Goal: Use online tool/utility: Utilize a website feature to perform a specific function

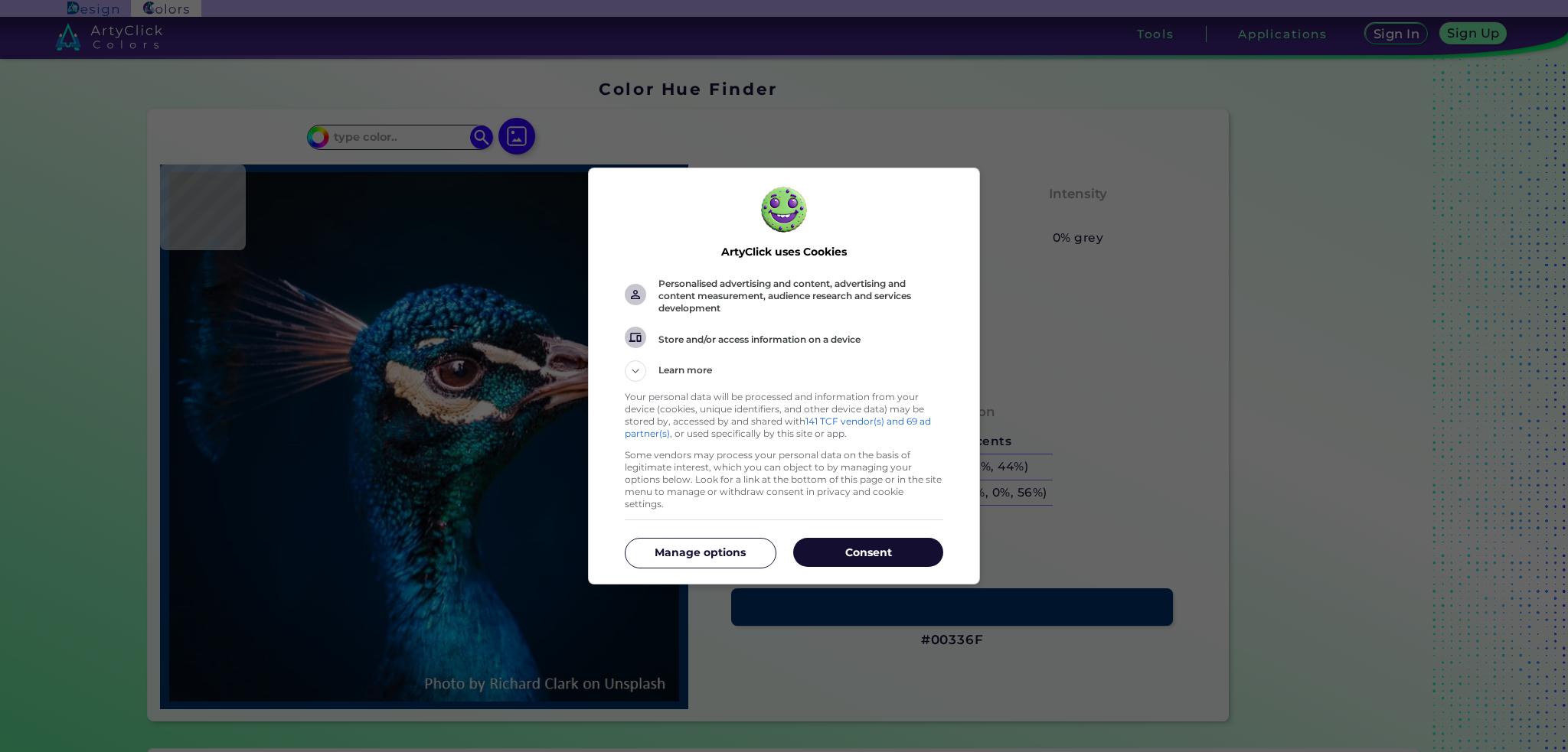
click at [883, 547] on p "Consent" at bounding box center [869, 552] width 150 height 15
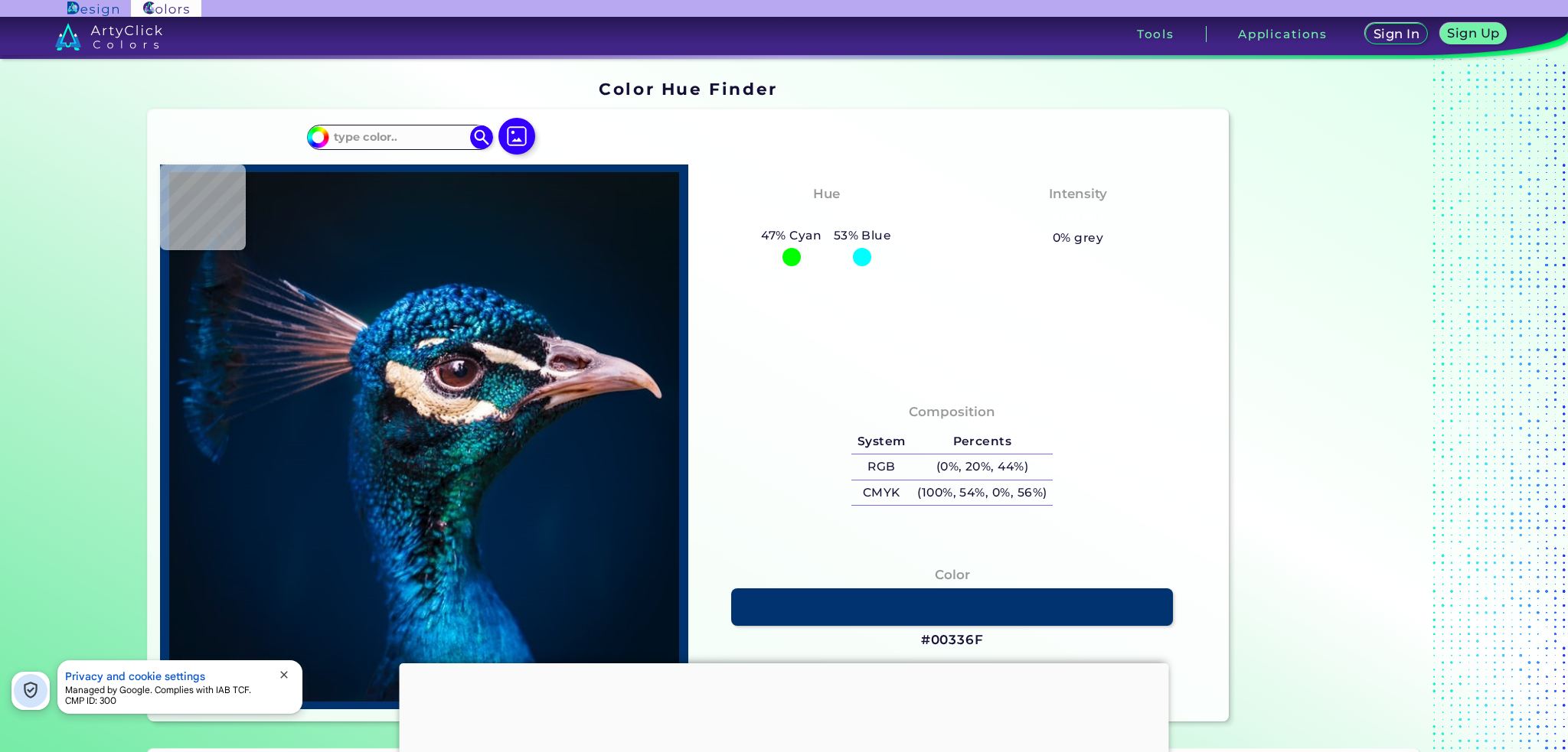
type input "#001932"
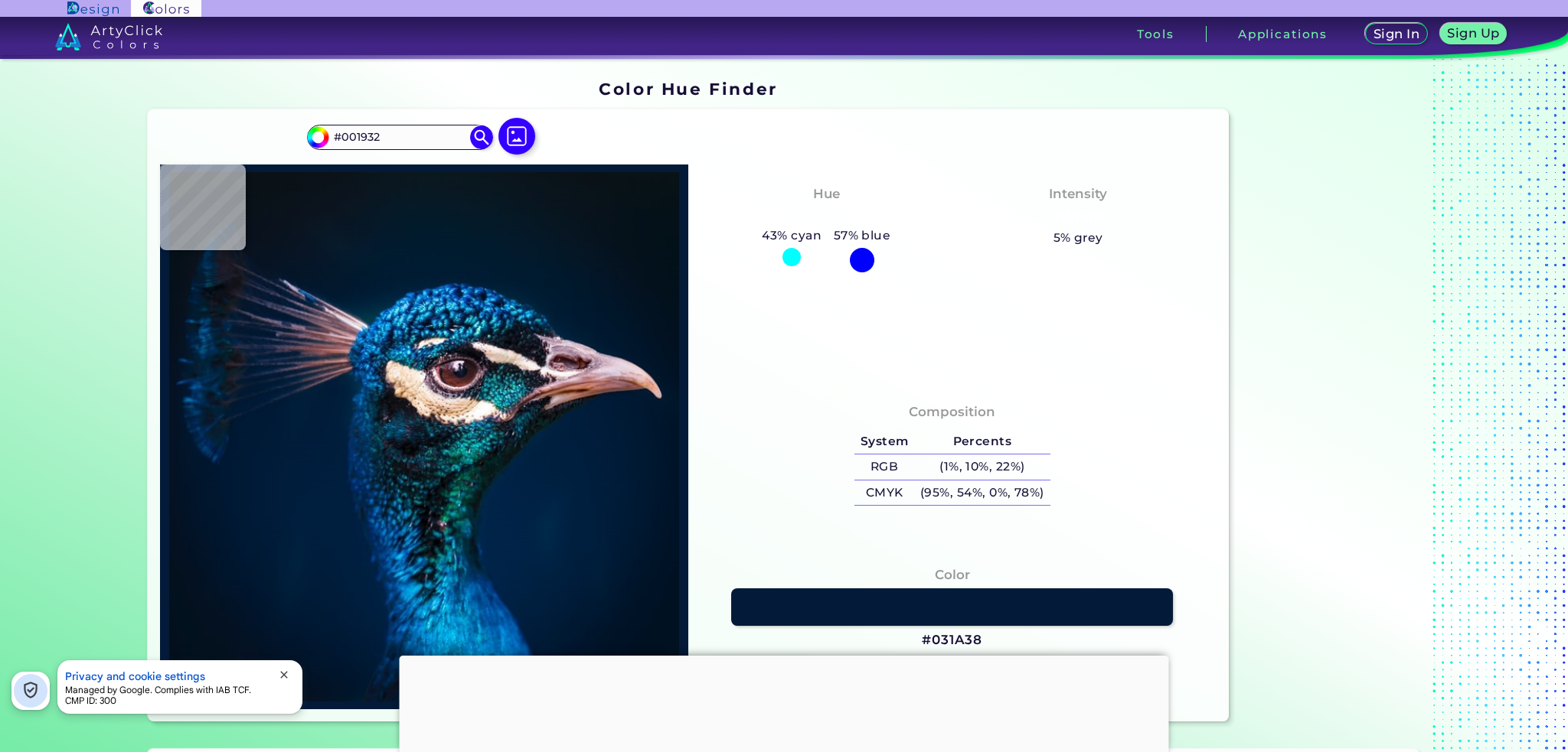
type input "#031a38"
type input "#031A38"
type input "#041527"
type input "#041421"
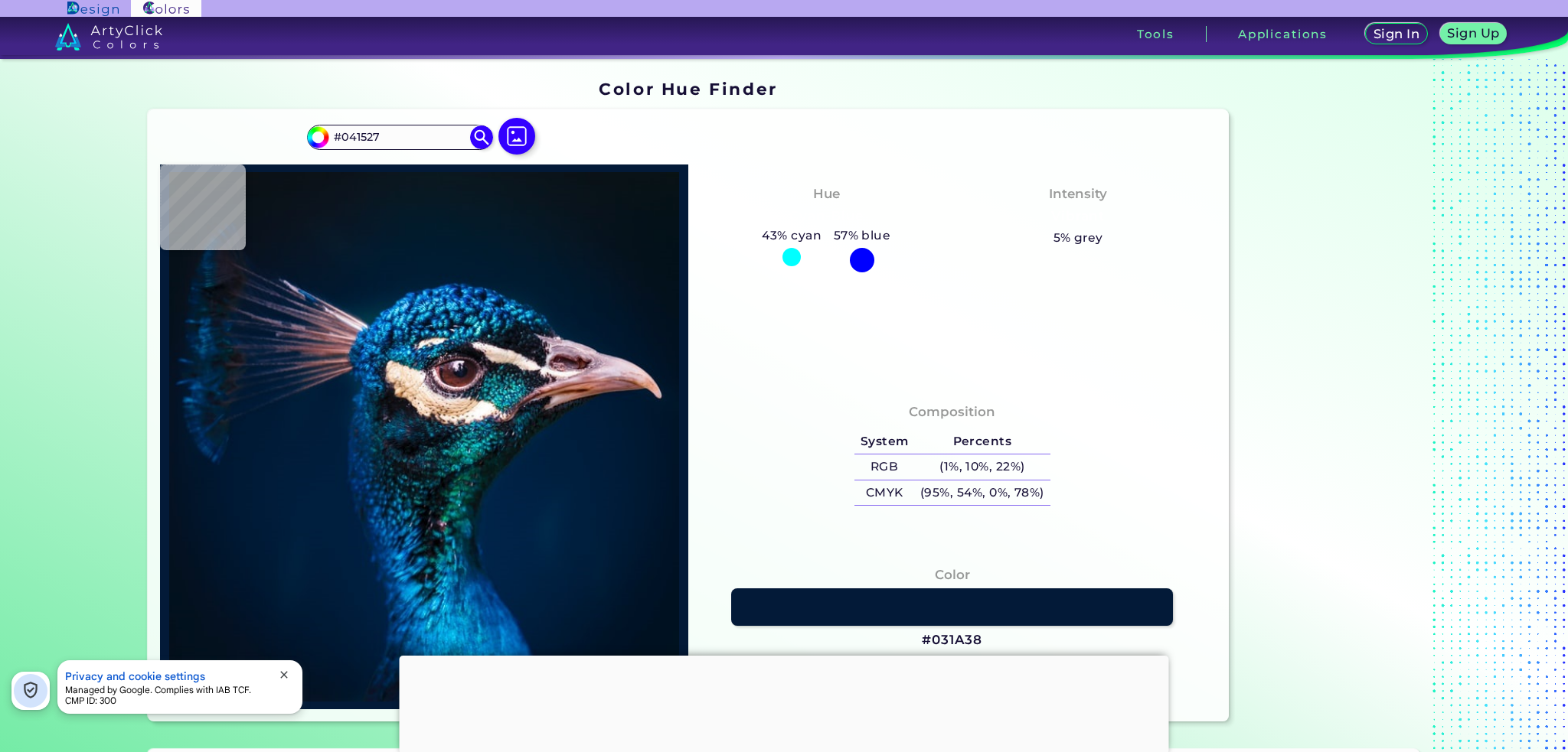
type input "#041421"
type input "#06121d"
type input "#06121D"
type input "#0a1117"
type input "#0A1117"
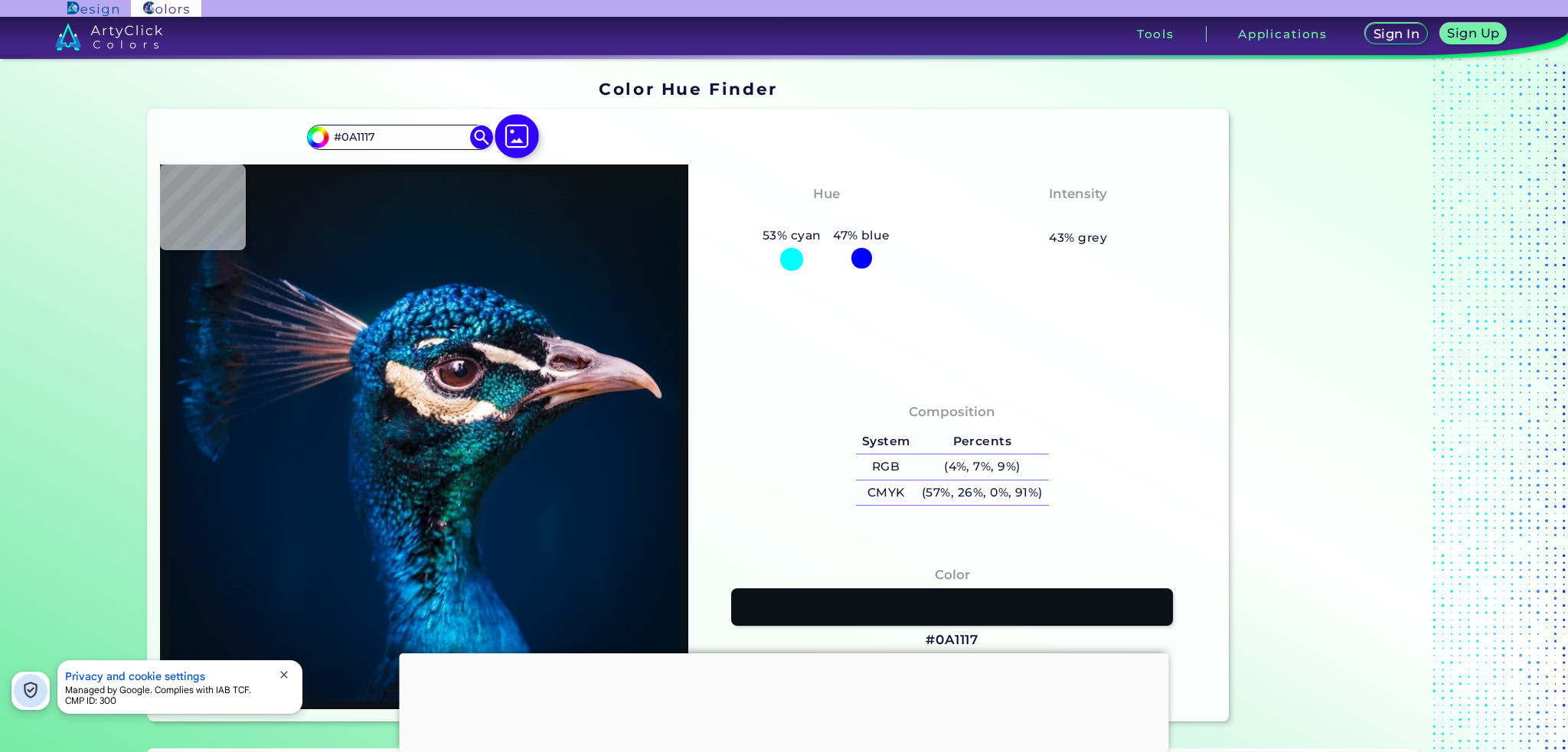
click at [506, 135] on img at bounding box center [517, 136] width 45 height 45
click at [0, 0] on input "file" at bounding box center [0, 0] width 0 height 0
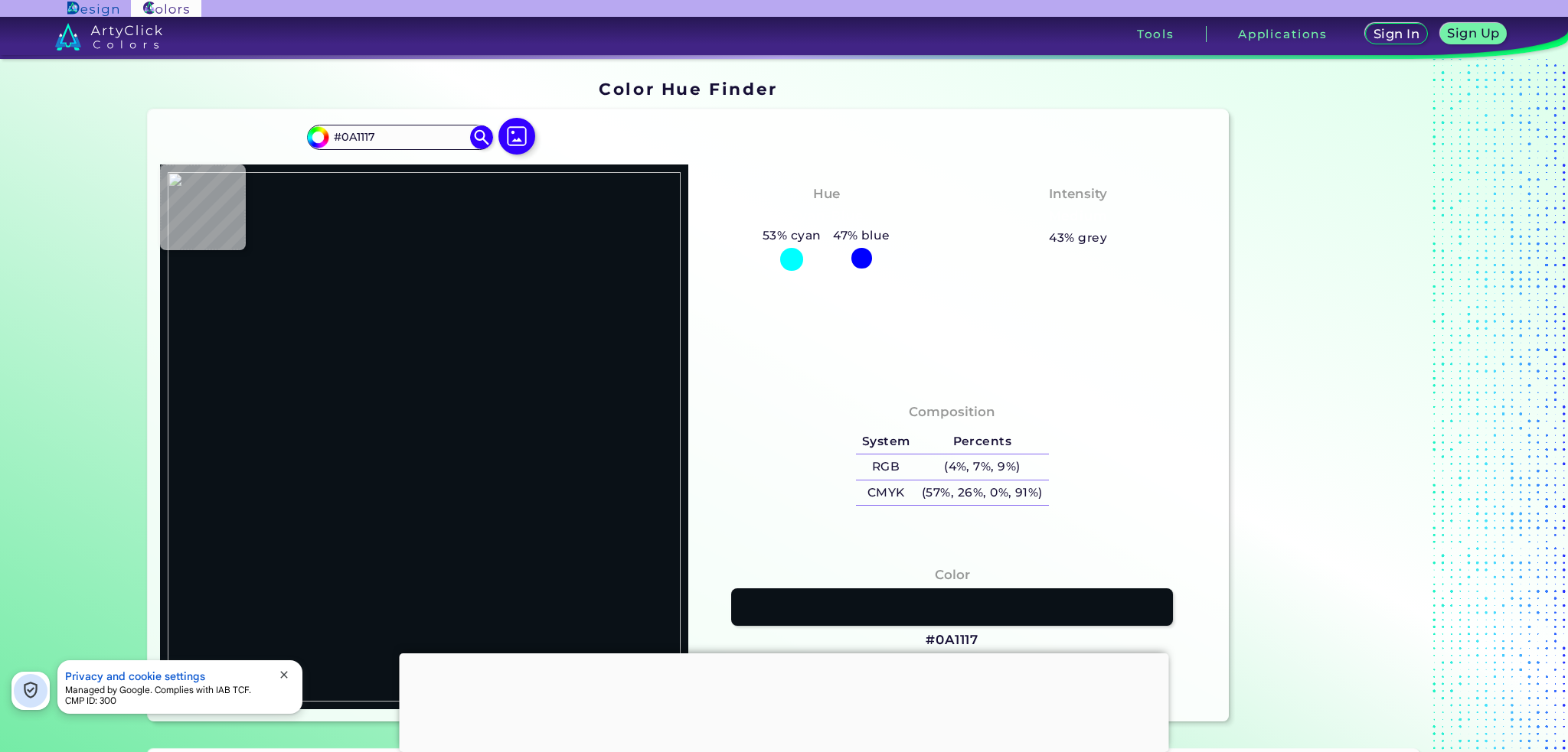
type input "#fdf9f8"
type input "#FDF9F8"
type input "#df937b"
type input "#DF937B"
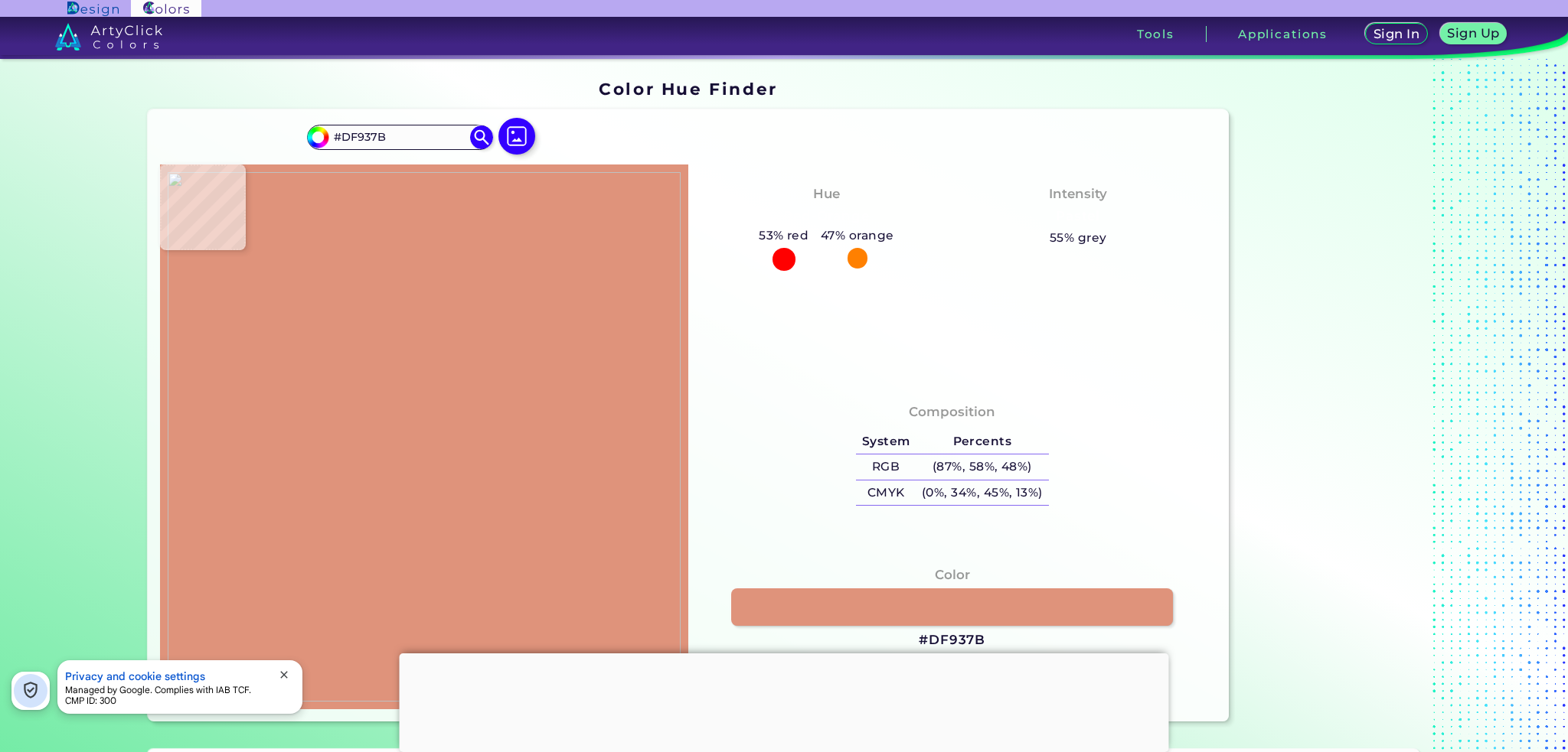
type input "#000000"
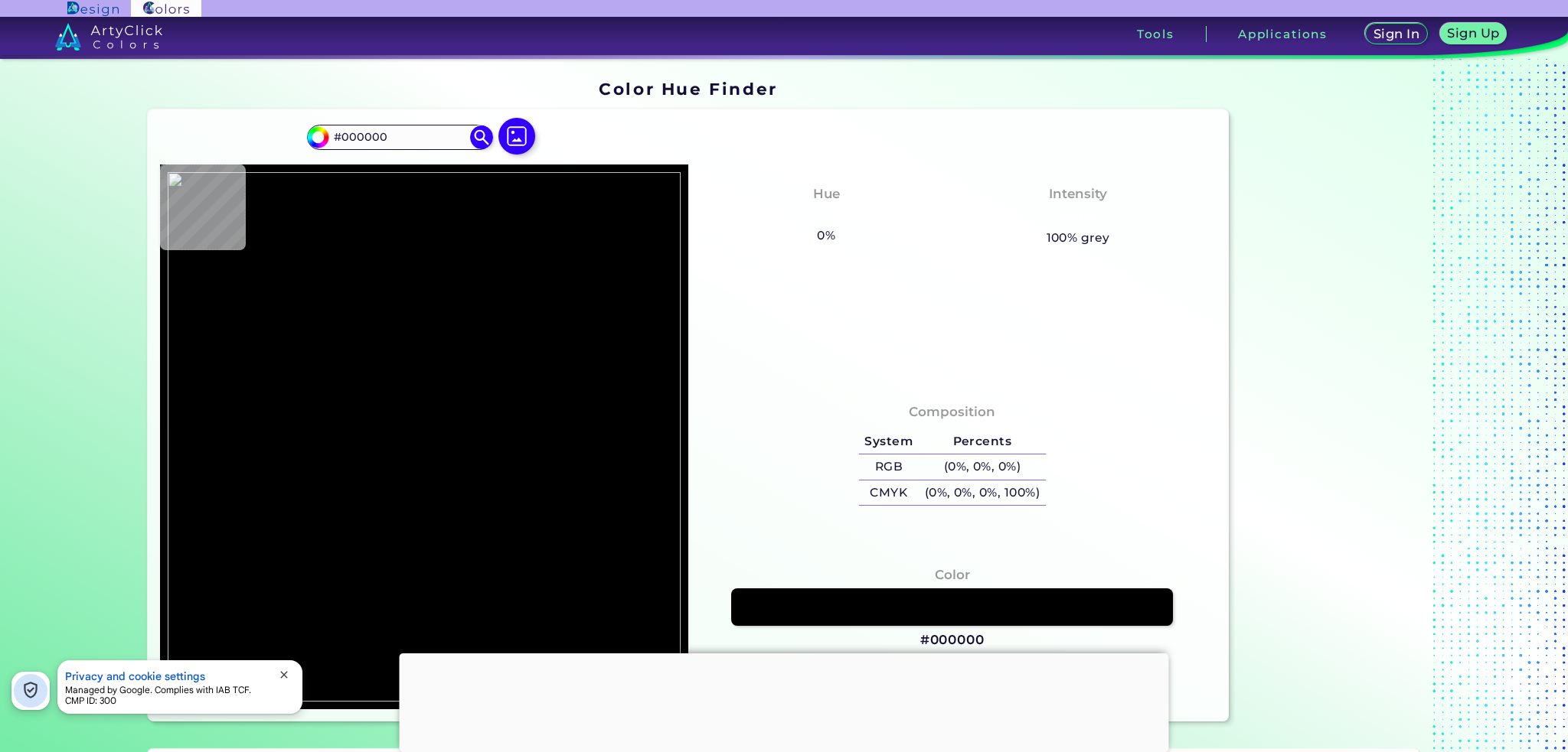
type input "#df937b"
type input "#DF937B"
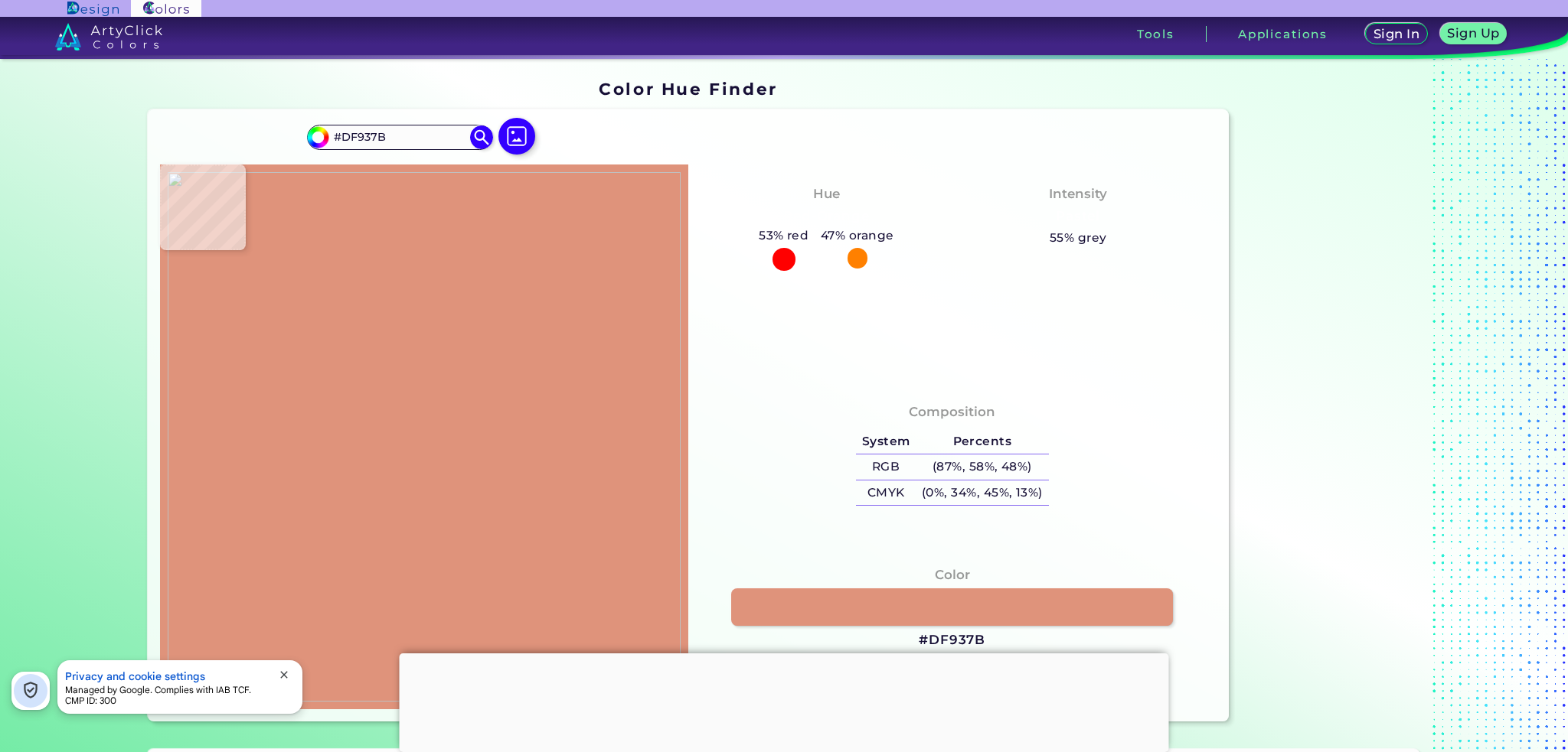
type input "#ffffff"
type input "#FFFFFF"
type input "#000000"
type input "#ffffff"
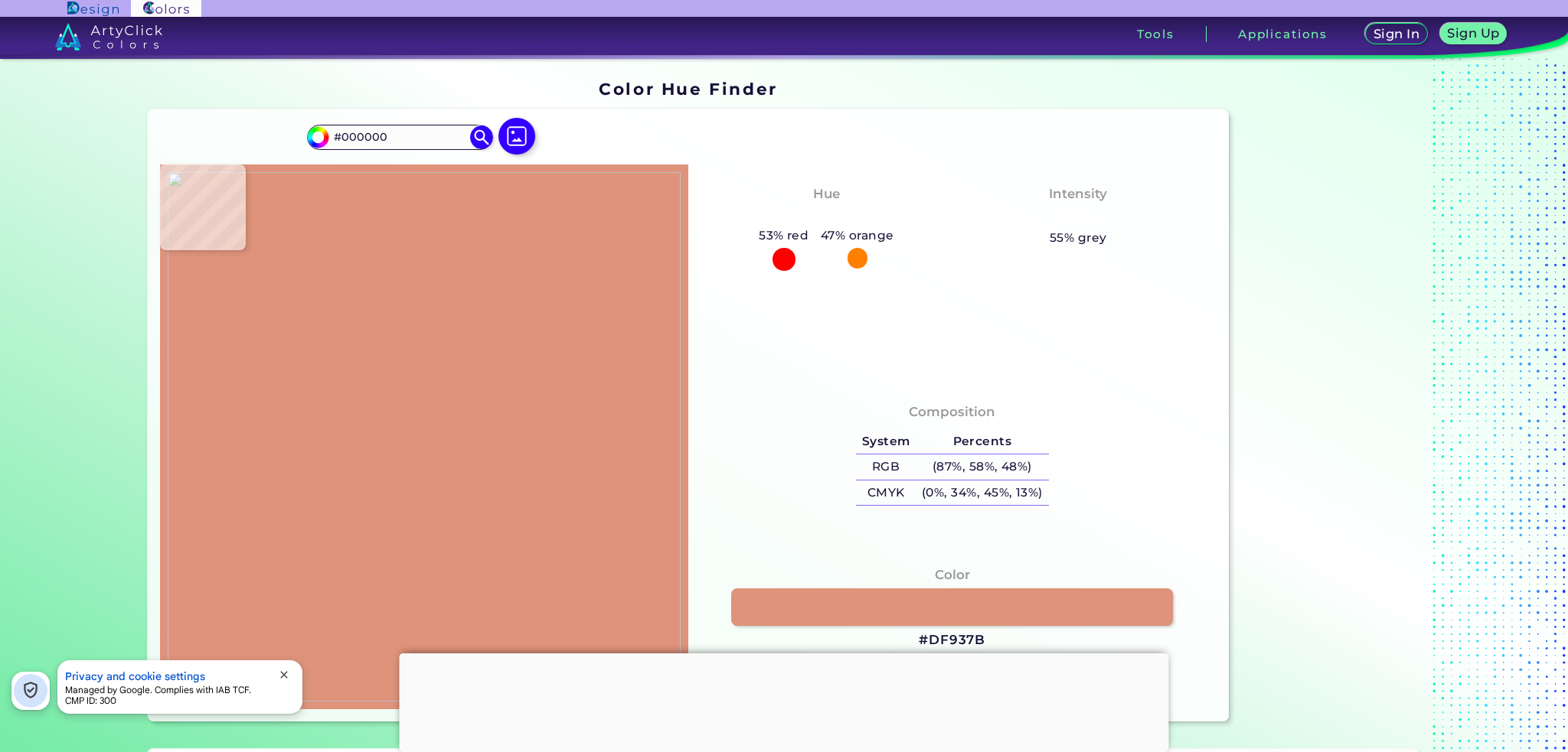
type input "#FFFFFF"
type input "#df937b"
type input "#DF937B"
type input "#df927f"
type input "#DF927F"
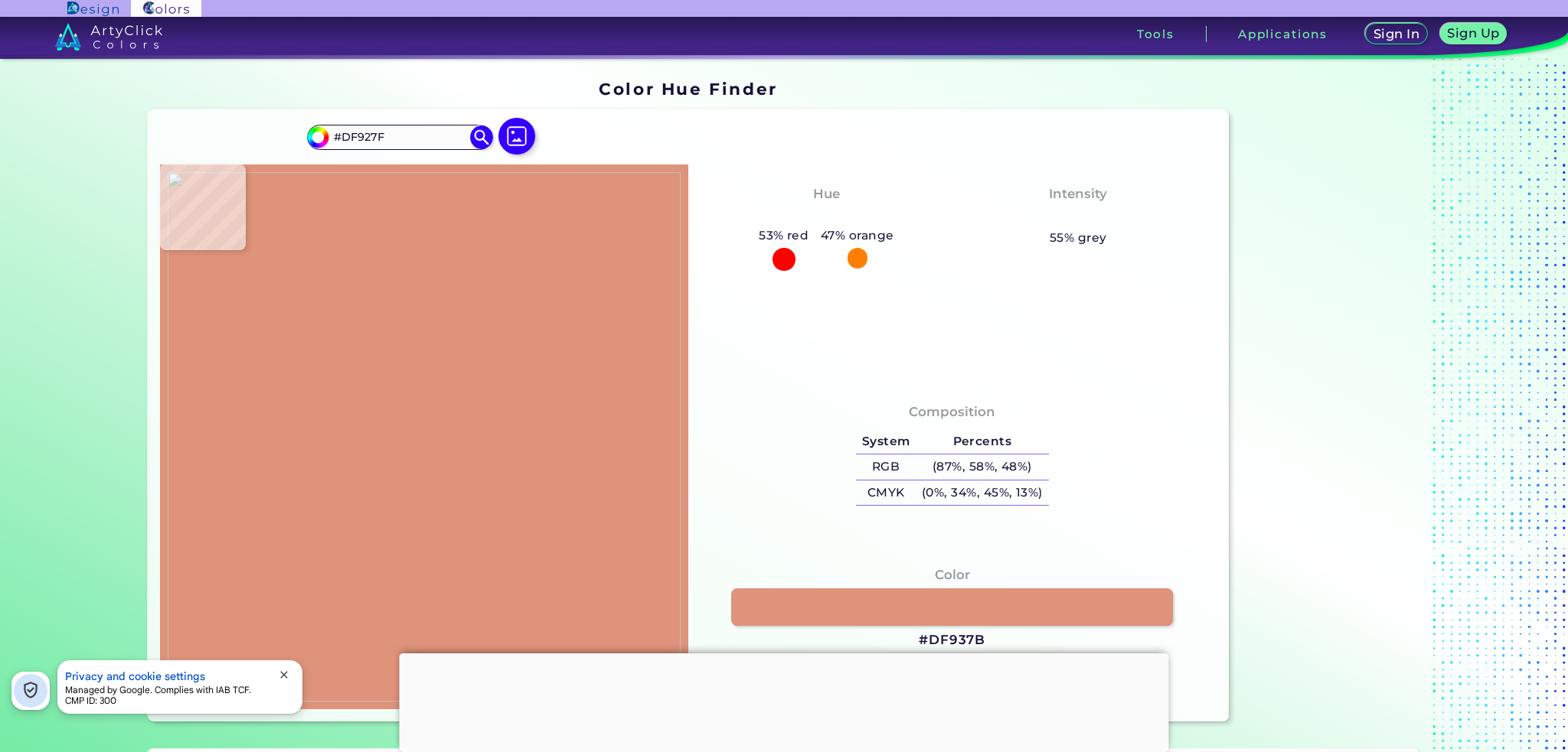
type input "#df937b"
type input "#DF937B"
type input "#000000"
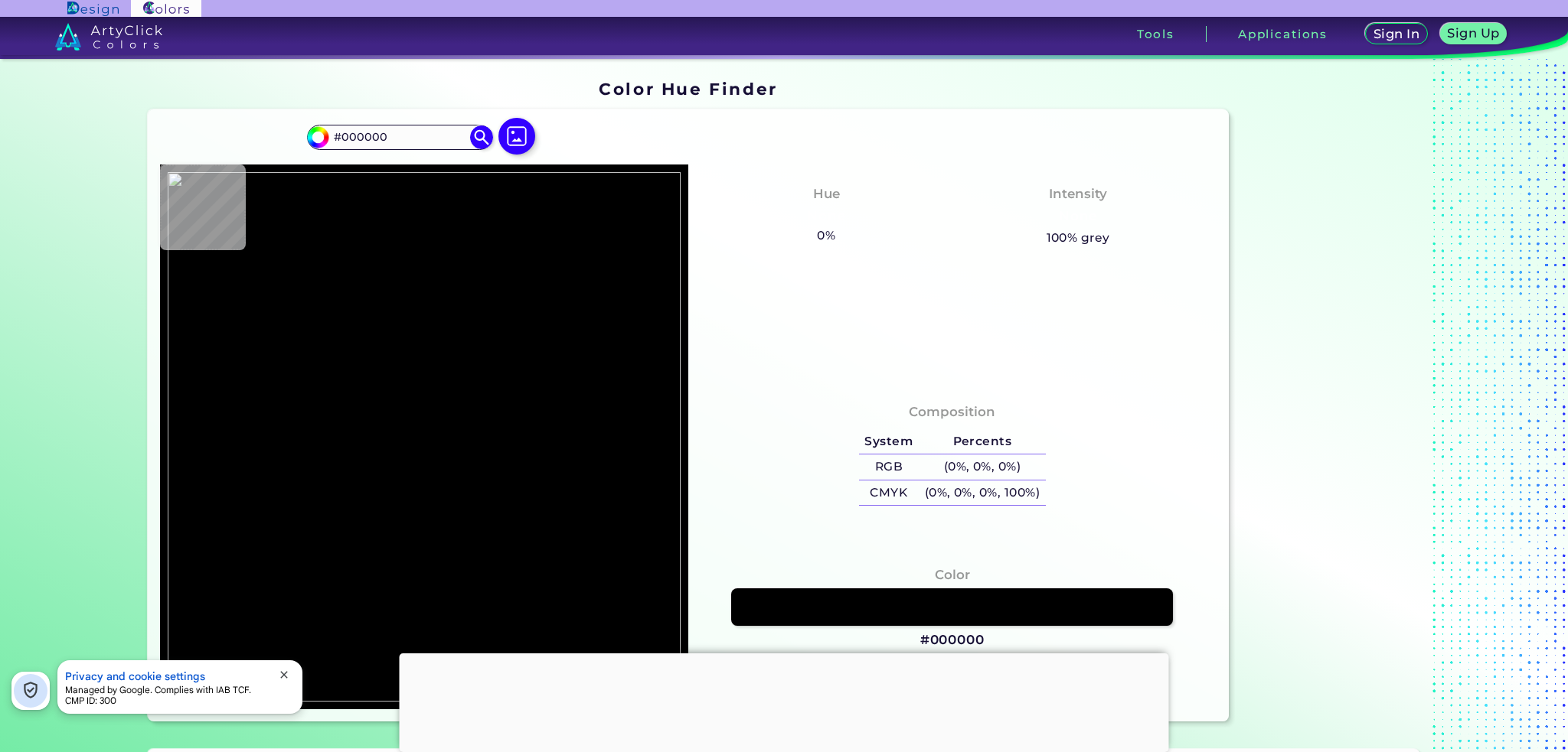
type input "#df937b"
type input "#DF937B"
